Goal: Find specific page/section: Find specific page/section

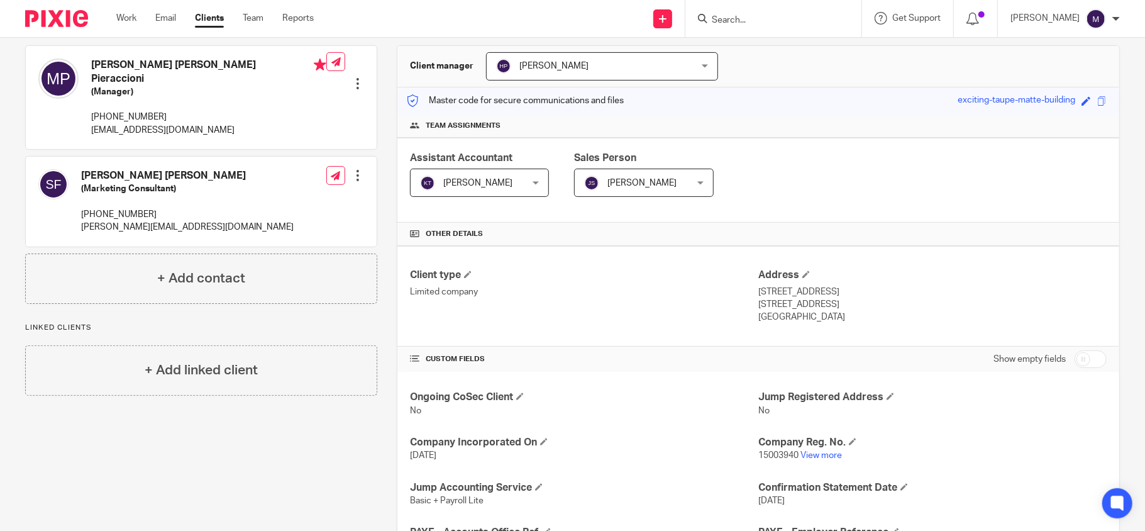
scroll to position [265, 0]
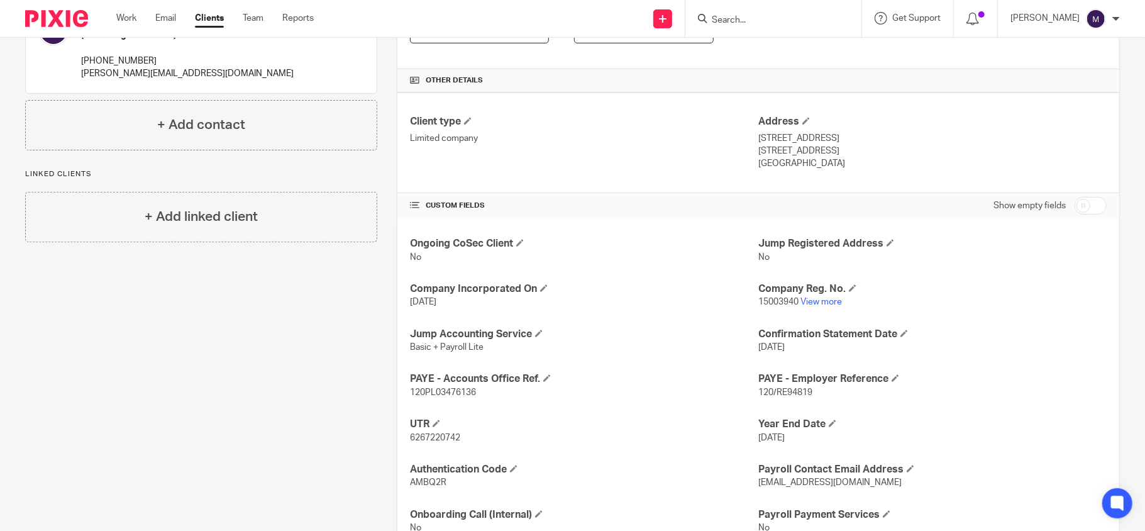
click at [815, 308] on p "15003940 View more" at bounding box center [933, 302] width 348 height 13
click at [814, 301] on link "View more" at bounding box center [822, 302] width 42 height 9
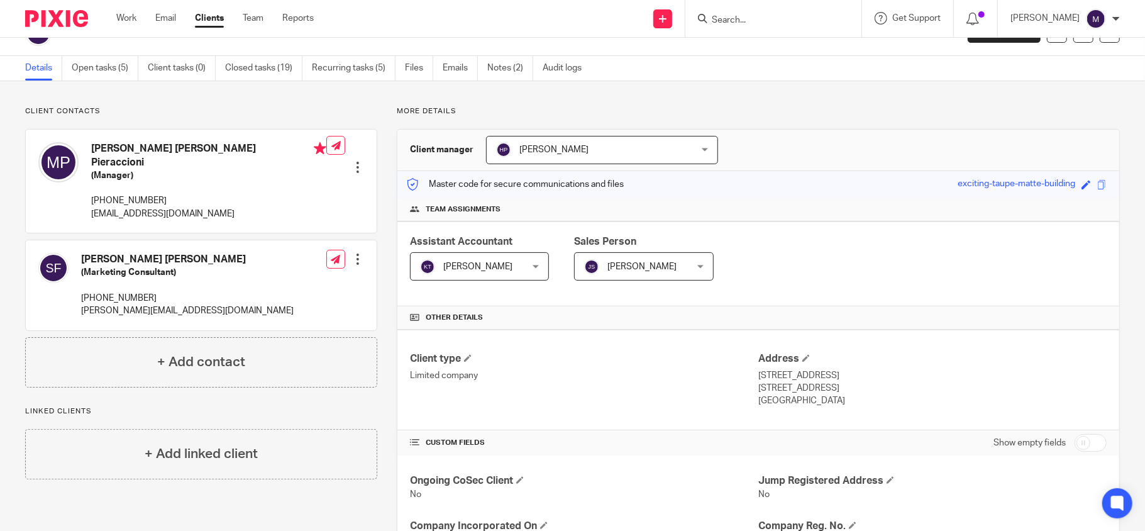
scroll to position [0, 0]
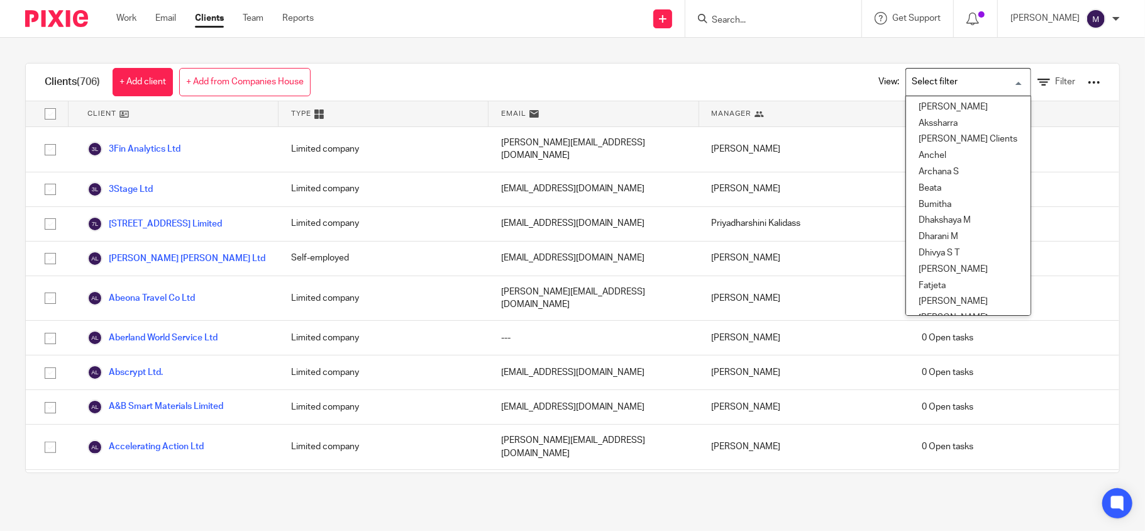
click at [929, 77] on input "Search for option" at bounding box center [966, 82] width 116 height 22
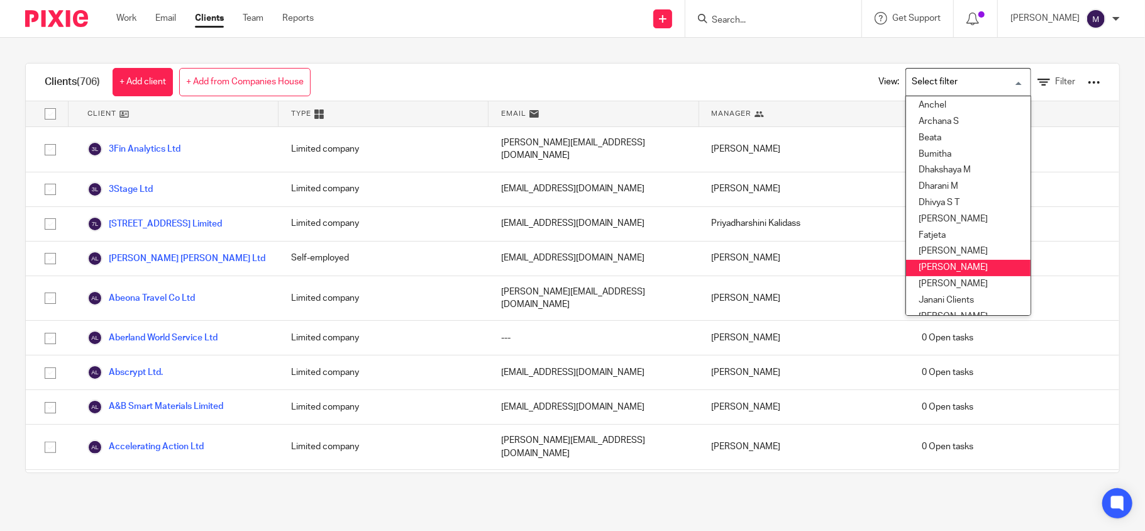
scroll to position [51, 0]
click at [926, 264] on li "[PERSON_NAME]" at bounding box center [968, 267] width 125 height 16
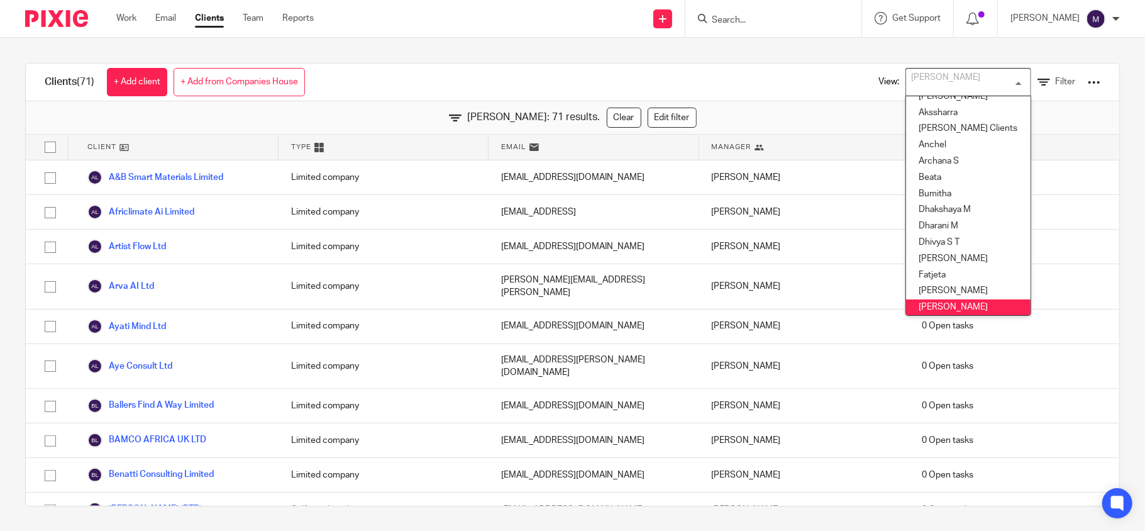
click at [934, 88] on input "Search for option" at bounding box center [966, 82] width 116 height 22
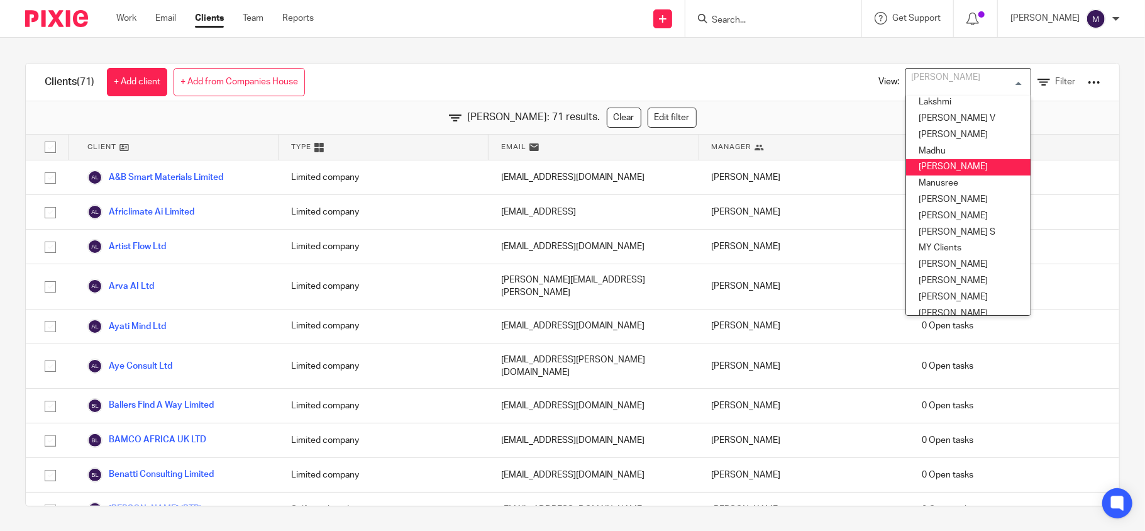
scroll to position [304, 0]
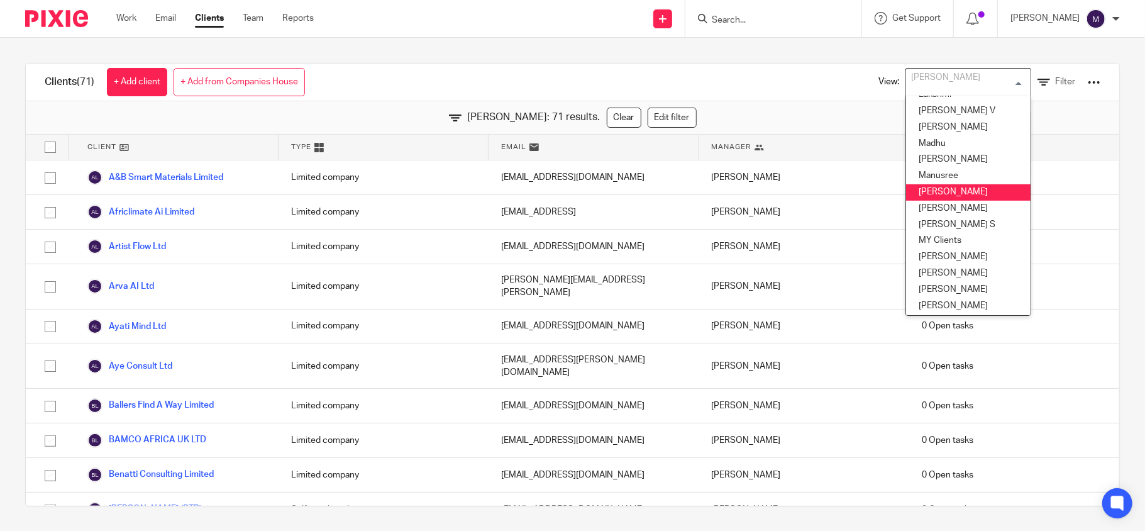
click at [916, 197] on li "[PERSON_NAME]" at bounding box center [968, 192] width 125 height 16
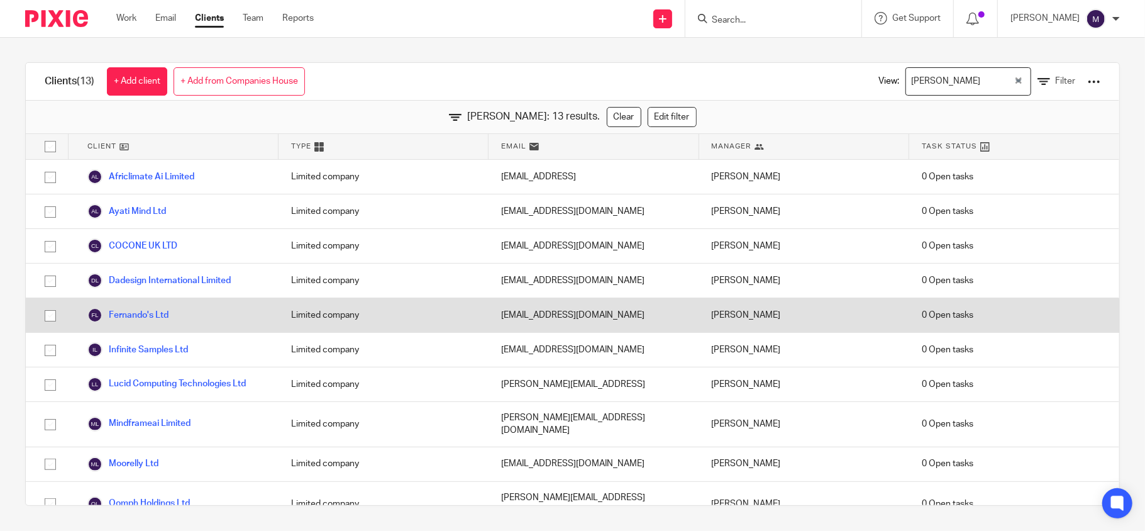
scroll to position [0, 0]
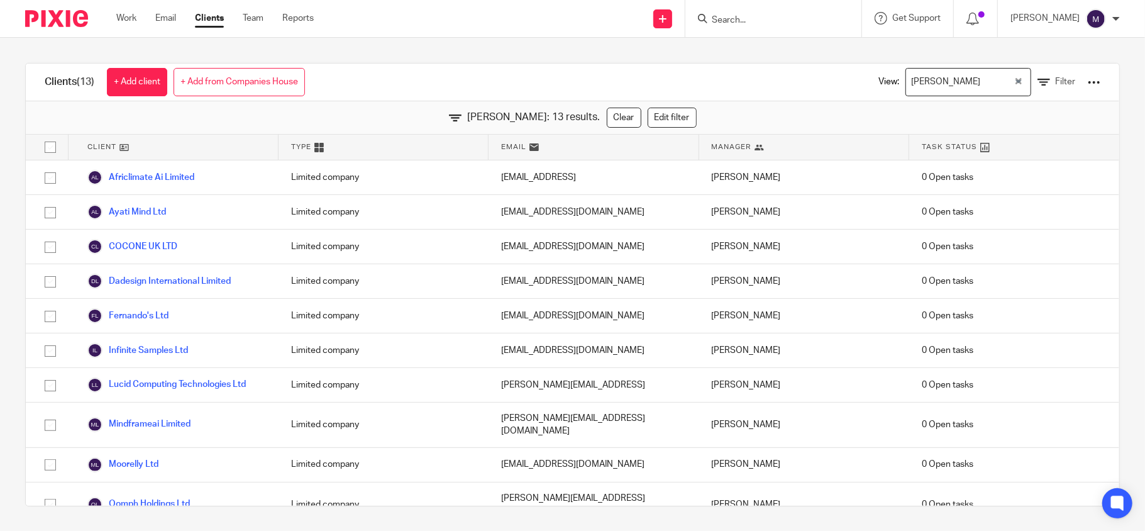
click at [985, 79] on input "Search for option" at bounding box center [999, 82] width 28 height 22
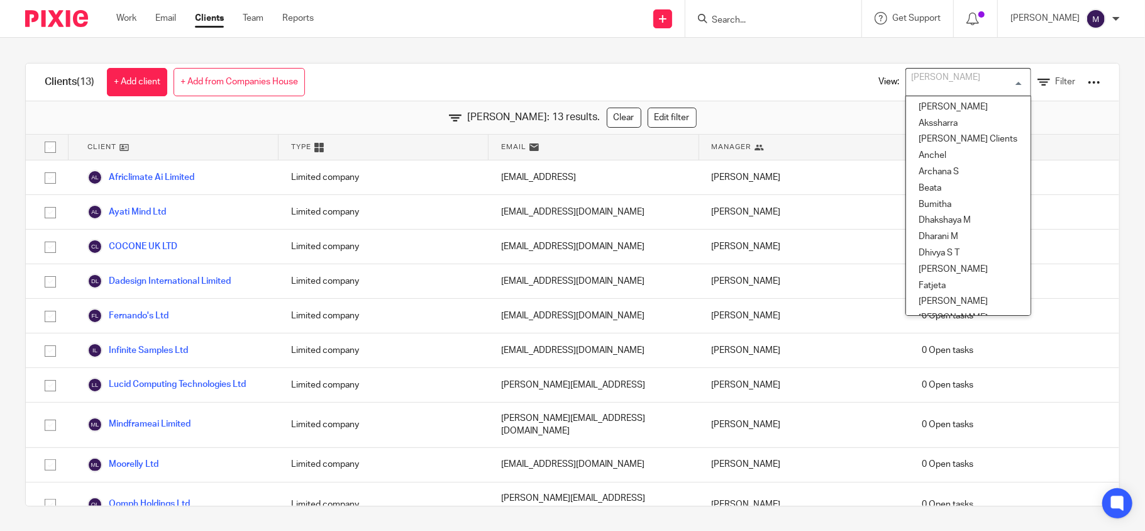
scroll to position [189, 0]
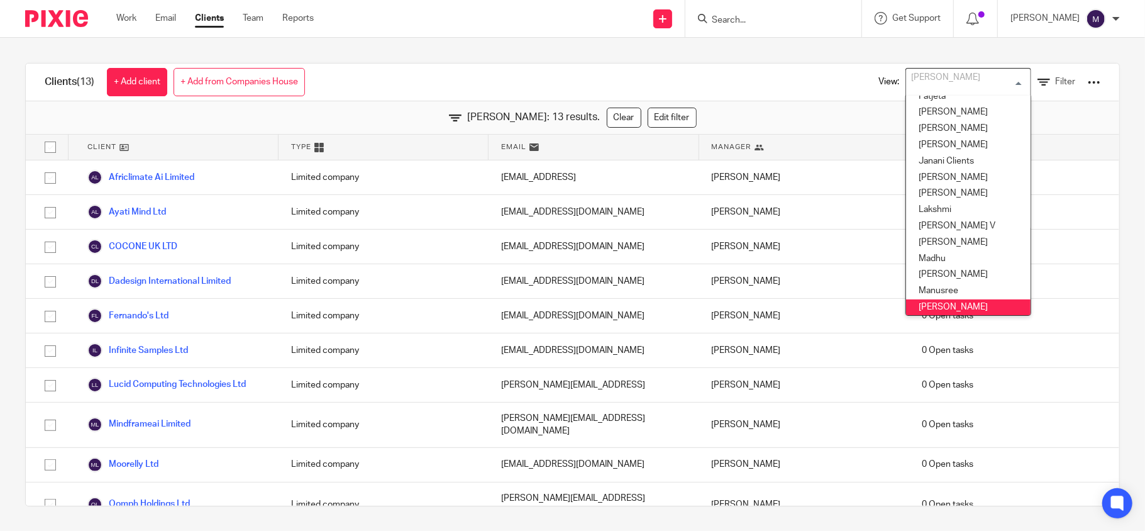
click at [918, 79] on input "Search for option" at bounding box center [966, 82] width 116 height 22
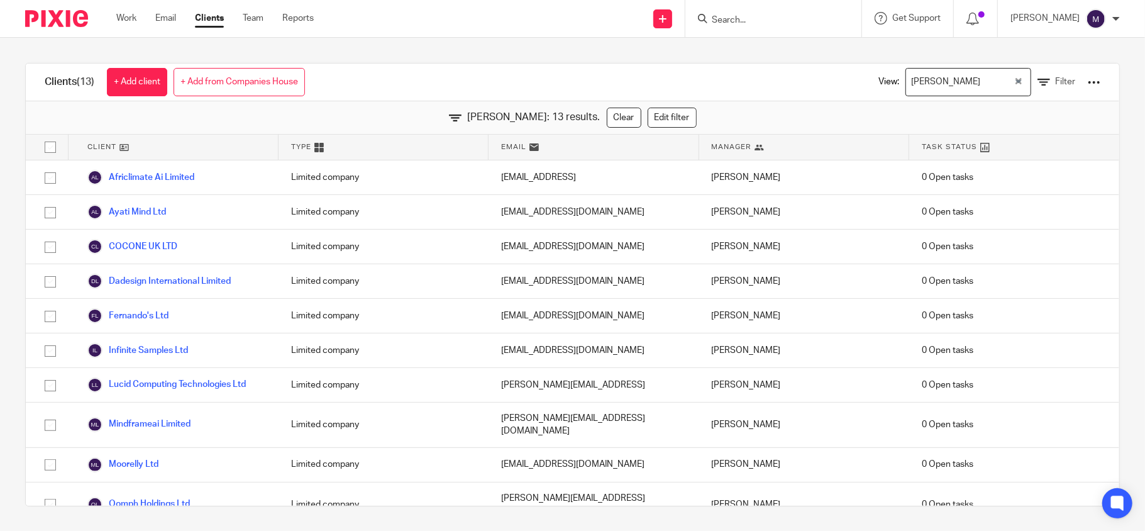
click at [772, 109] on div "[PERSON_NAME]: 13 results. Clear Edit filter" at bounding box center [573, 117] width 1094 height 33
